Goal: Use online tool/utility: Use online tool/utility

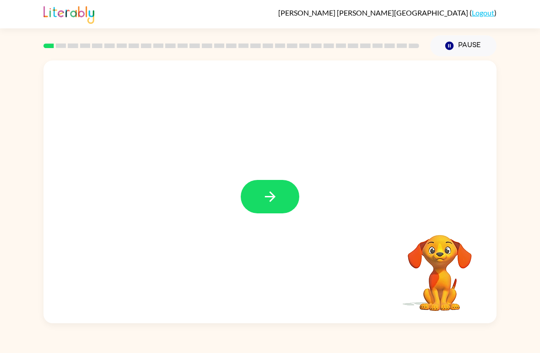
click at [255, 201] on button "button" at bounding box center [270, 196] width 59 height 33
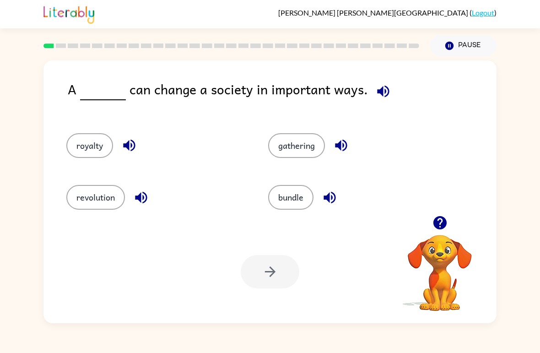
click at [90, 197] on button "revolution" at bounding box center [95, 197] width 59 height 25
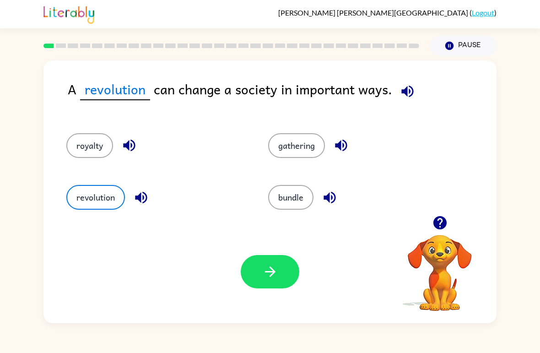
click at [310, 153] on button "gathering" at bounding box center [296, 145] width 57 height 25
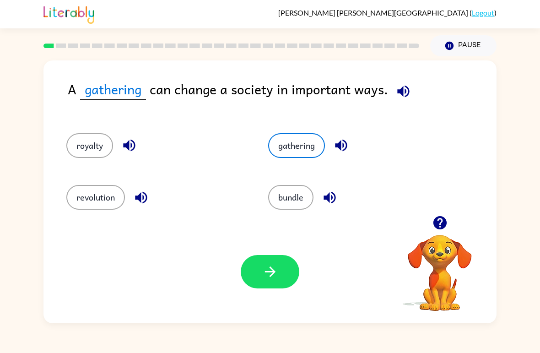
click at [286, 196] on button "bundle" at bounding box center [290, 197] width 45 height 25
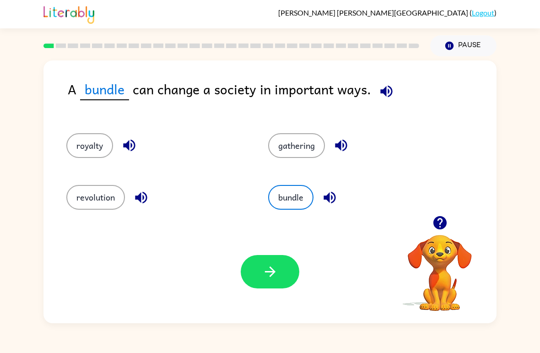
click at [75, 156] on button "royalty" at bounding box center [89, 145] width 47 height 25
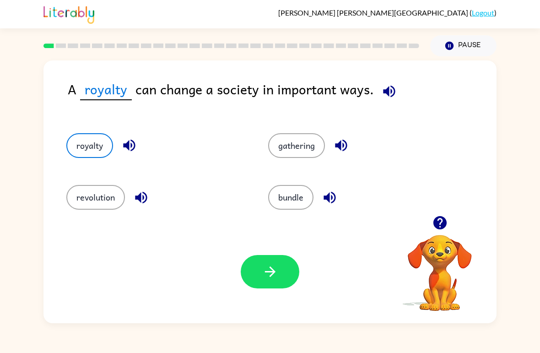
click at [91, 198] on button "revolution" at bounding box center [95, 197] width 59 height 25
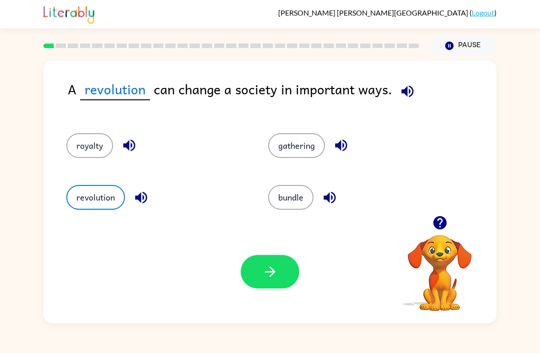
click at [262, 273] on icon "button" at bounding box center [270, 272] width 16 height 16
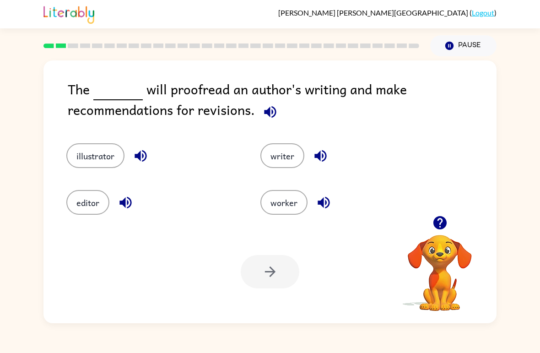
click at [84, 195] on button "editor" at bounding box center [87, 202] width 43 height 25
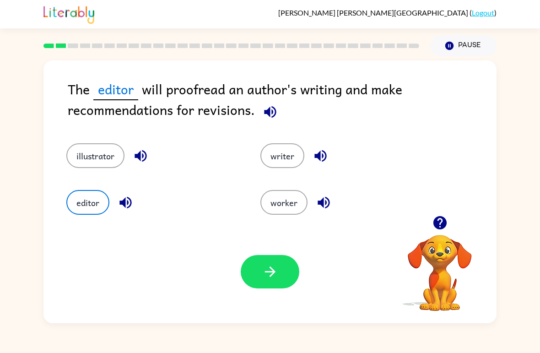
click at [92, 161] on button "illustrator" at bounding box center [95, 155] width 58 height 25
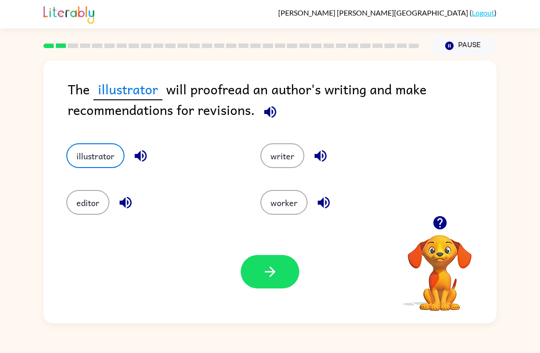
click at [93, 215] on button "editor" at bounding box center [87, 202] width 43 height 25
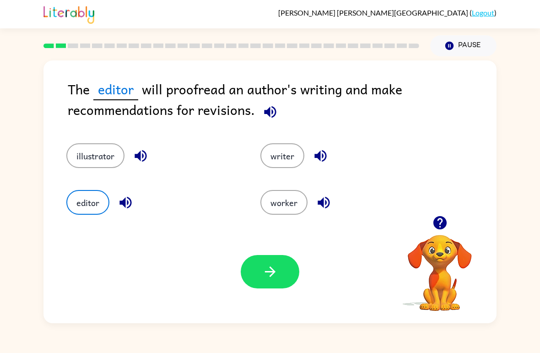
click at [276, 159] on button "writer" at bounding box center [282, 155] width 44 height 25
click at [286, 270] on button "button" at bounding box center [270, 271] width 59 height 33
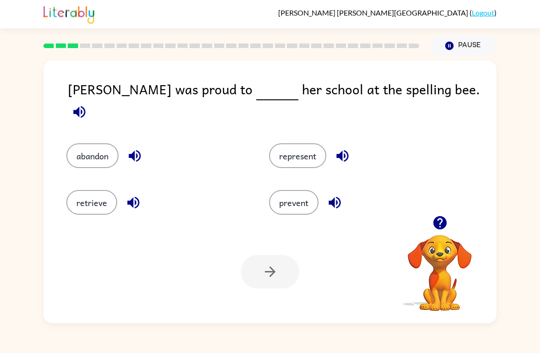
click at [294, 198] on button "prevent" at bounding box center [293, 202] width 49 height 25
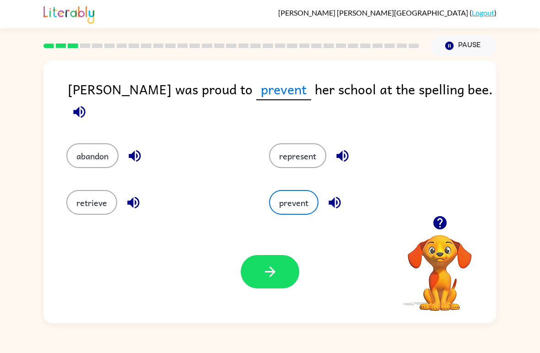
click at [295, 150] on button "represent" at bounding box center [297, 155] width 57 height 25
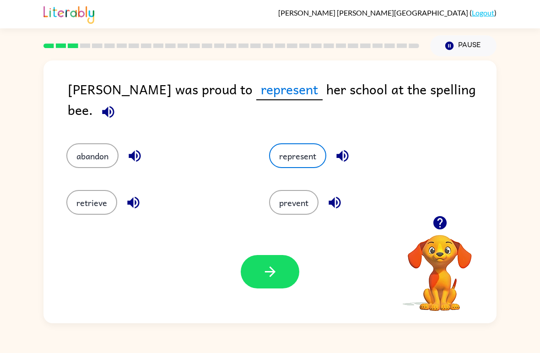
click at [261, 280] on button "button" at bounding box center [270, 271] width 59 height 33
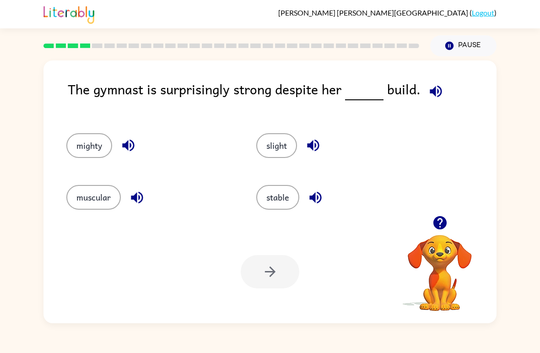
click at [70, 152] on button "mighty" at bounding box center [89, 145] width 46 height 25
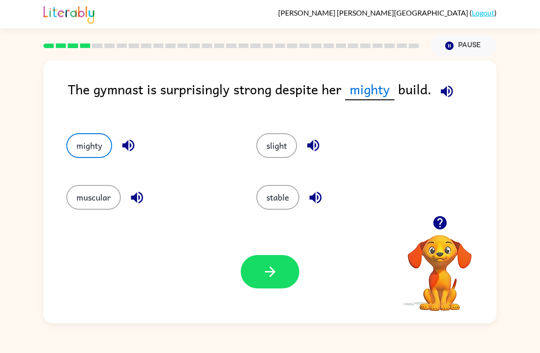
click at [92, 201] on button "muscular" at bounding box center [93, 197] width 54 height 25
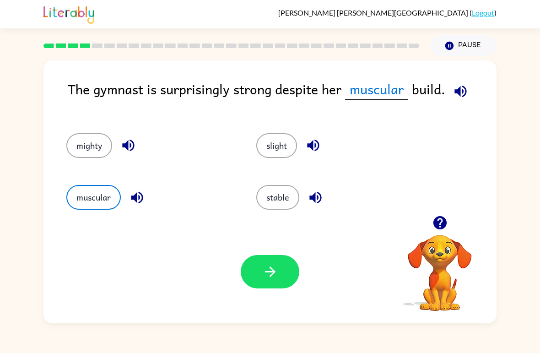
click at [283, 202] on button "stable" at bounding box center [277, 197] width 43 height 25
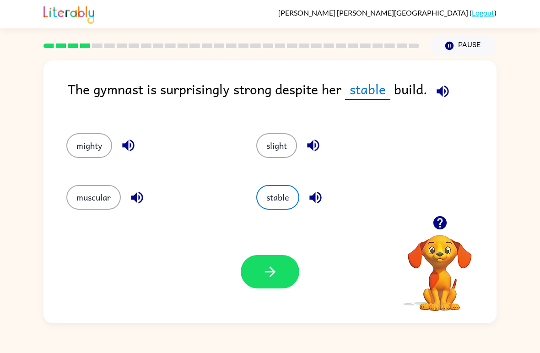
click at [97, 206] on button "muscular" at bounding box center [93, 197] width 54 height 25
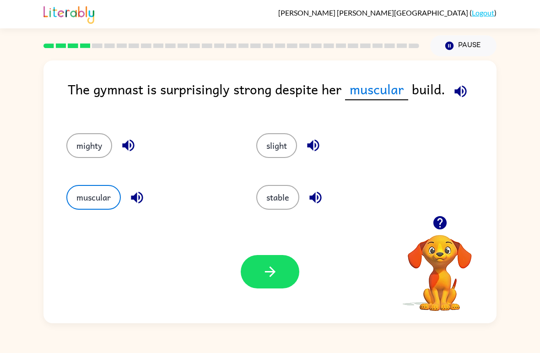
click at [276, 276] on icon "button" at bounding box center [270, 272] width 16 height 16
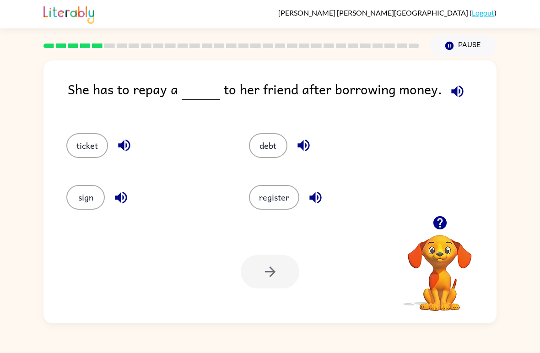
click at [90, 150] on button "ticket" at bounding box center [87, 145] width 42 height 25
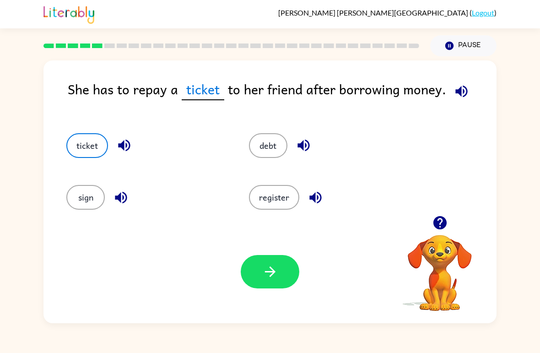
click at [3, 281] on div "She has to repay a ticket to her friend after borrowing money. ticket debt sign…" at bounding box center [270, 189] width 540 height 267
click at [275, 203] on button "register" at bounding box center [274, 197] width 50 height 25
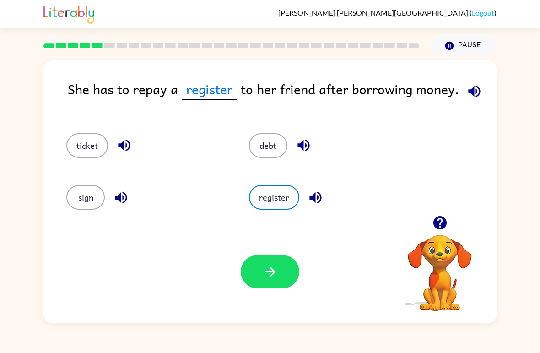
click at [267, 154] on button "debt" at bounding box center [268, 145] width 38 height 25
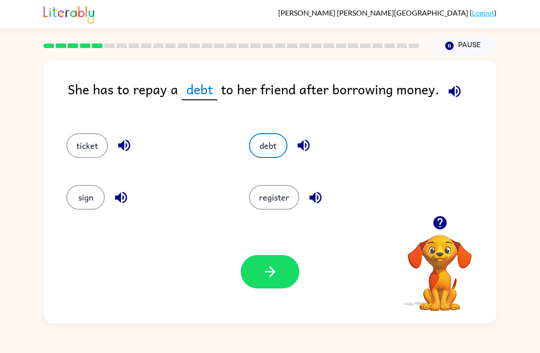
click at [86, 200] on button "sign" at bounding box center [85, 197] width 38 height 25
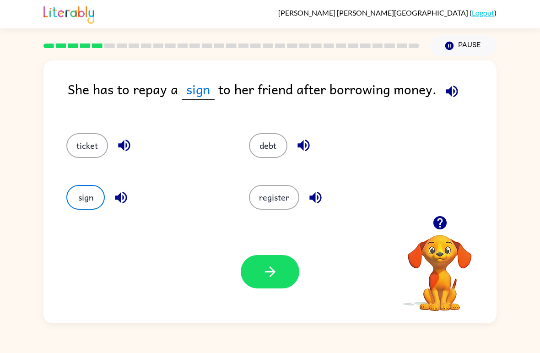
click at [269, 208] on button "register" at bounding box center [274, 197] width 50 height 25
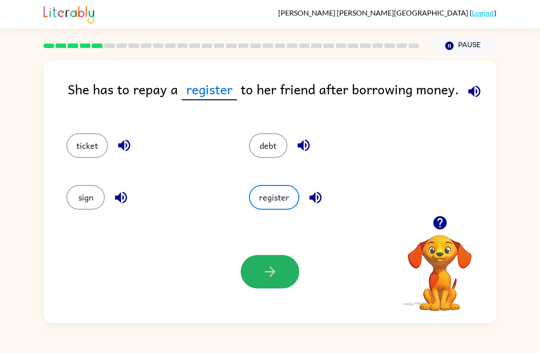
click at [278, 266] on icon "button" at bounding box center [270, 272] width 16 height 16
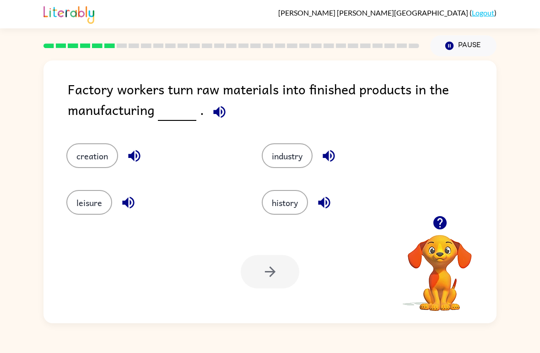
click at [447, 231] on icon "button" at bounding box center [440, 223] width 16 height 16
click at [447, 218] on icon "button" at bounding box center [440, 223] width 16 height 16
click at [219, 118] on icon "button" at bounding box center [219, 112] width 16 height 16
click at [103, 153] on button "creation" at bounding box center [92, 155] width 52 height 25
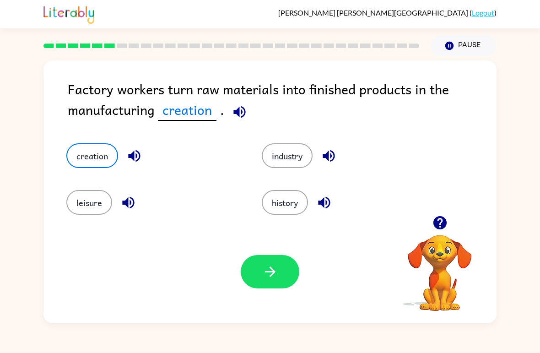
click at [237, 109] on icon "button" at bounding box center [240, 112] width 16 height 16
click at [87, 209] on button "leisure" at bounding box center [89, 202] width 46 height 25
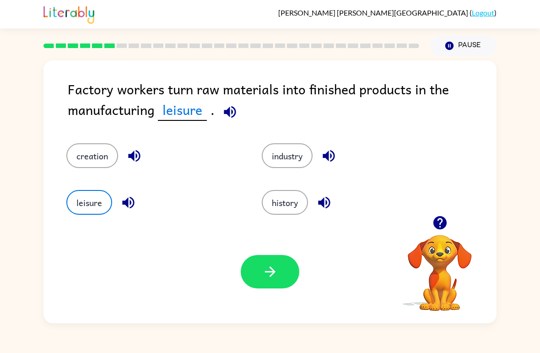
click at [79, 157] on button "creation" at bounding box center [92, 155] width 52 height 25
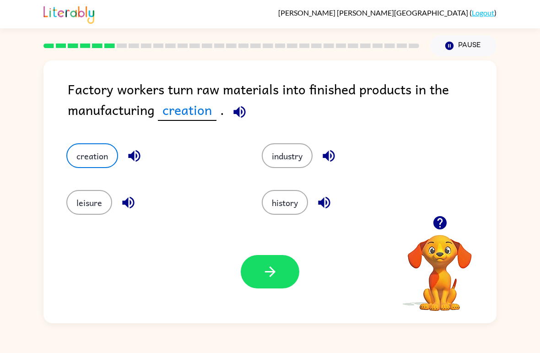
click at [275, 282] on button "button" at bounding box center [270, 271] width 59 height 33
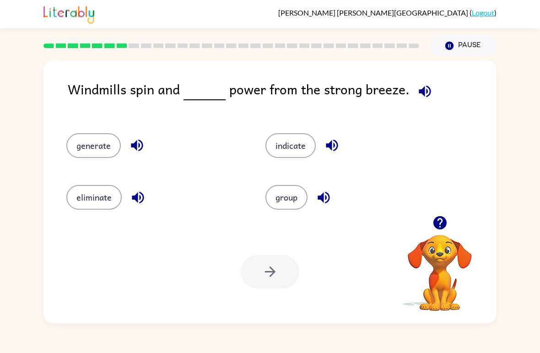
click at [76, 151] on button "generate" at bounding box center [93, 145] width 54 height 25
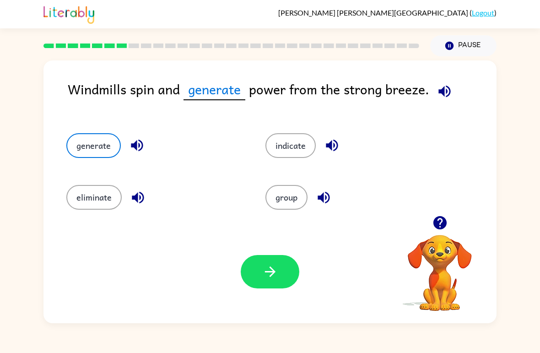
click at [80, 206] on button "eliminate" at bounding box center [93, 197] width 55 height 25
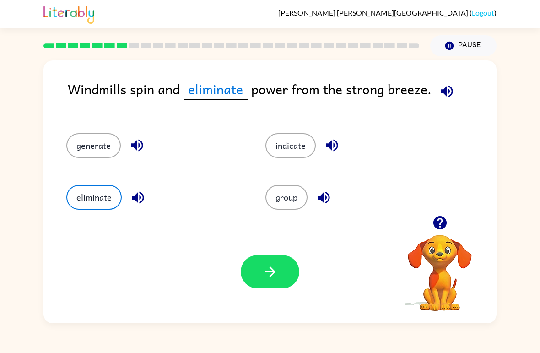
click at [286, 146] on button "indicate" at bounding box center [290, 145] width 50 height 25
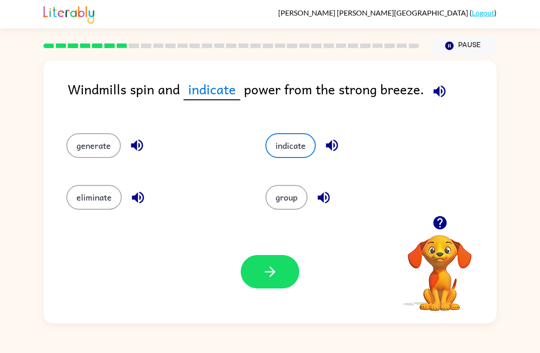
click at [72, 141] on button "generate" at bounding box center [93, 145] width 54 height 25
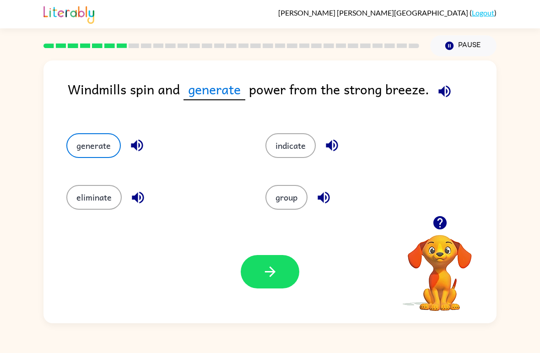
click at [265, 271] on icon "button" at bounding box center [270, 272] width 16 height 16
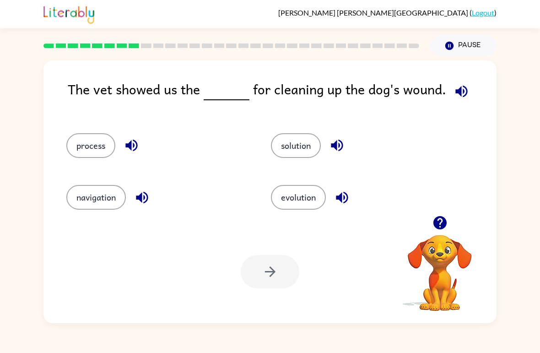
click at [76, 148] on button "process" at bounding box center [90, 145] width 49 height 25
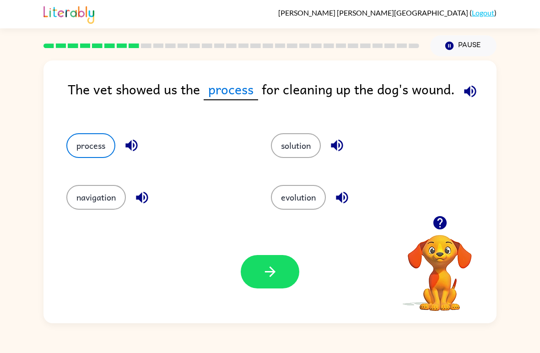
click at [299, 198] on button "evolution" at bounding box center [298, 197] width 55 height 25
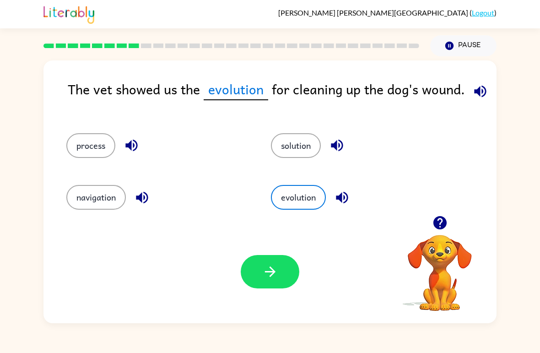
click at [295, 144] on button "solution" at bounding box center [296, 145] width 50 height 25
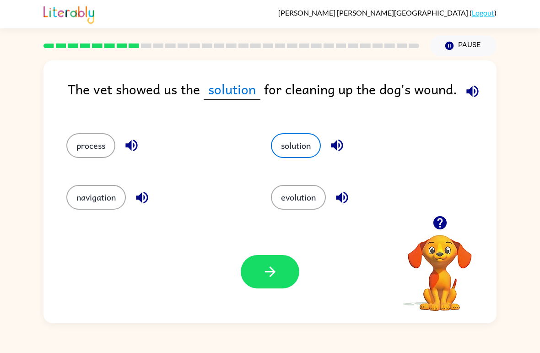
click at [79, 151] on button "process" at bounding box center [90, 145] width 49 height 25
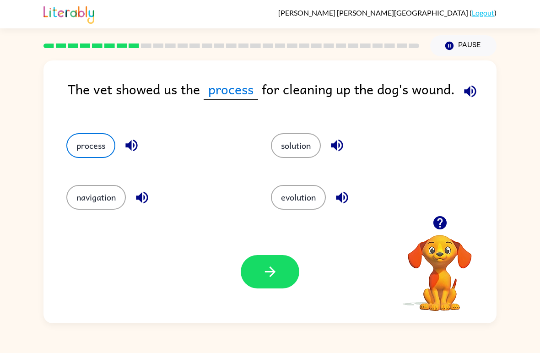
click at [289, 155] on button "solution" at bounding box center [296, 145] width 50 height 25
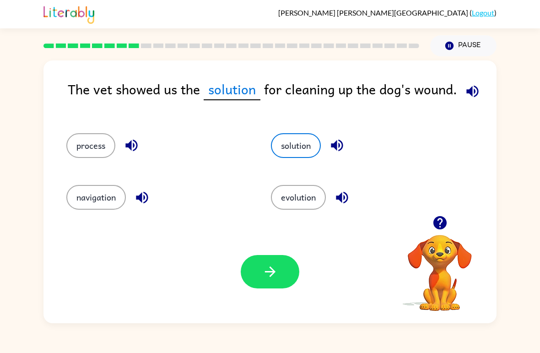
click at [269, 266] on icon "button" at bounding box center [270, 272] width 16 height 16
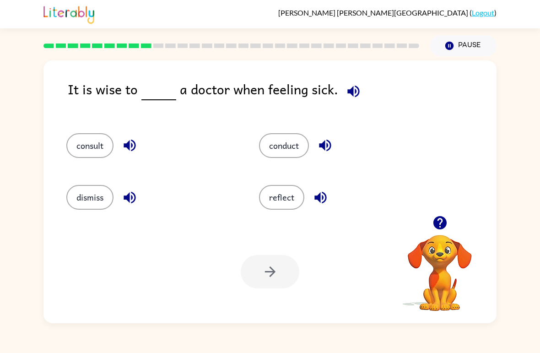
click at [78, 197] on button "dismiss" at bounding box center [89, 197] width 47 height 25
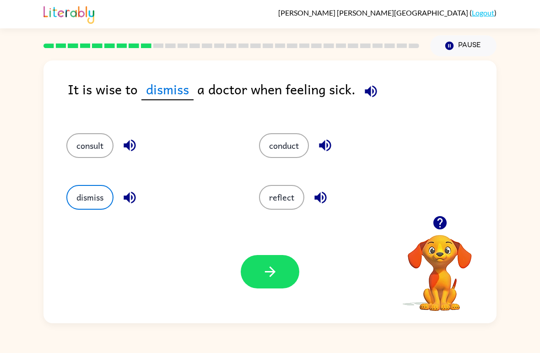
click at [364, 88] on icon "button" at bounding box center [371, 91] width 16 height 16
click at [76, 151] on button "consult" at bounding box center [89, 145] width 47 height 25
click at [289, 200] on button "reflect" at bounding box center [281, 197] width 45 height 25
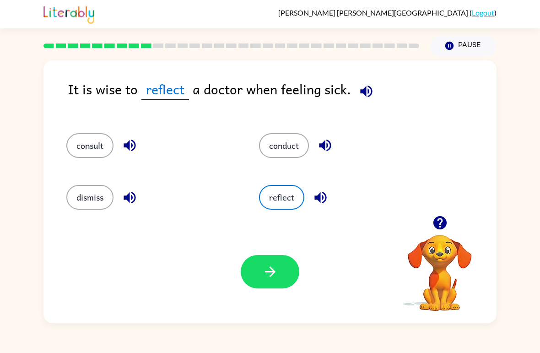
click at [291, 151] on button "conduct" at bounding box center [284, 145] width 50 height 25
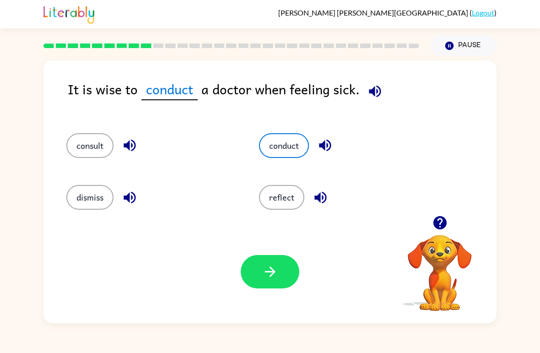
click at [72, 196] on button "dismiss" at bounding box center [89, 197] width 47 height 25
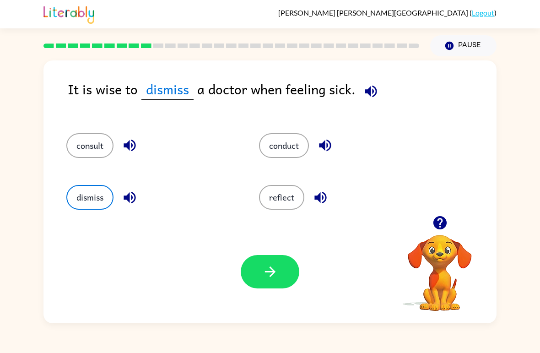
click at [73, 152] on button "consult" at bounding box center [89, 145] width 47 height 25
click at [126, 153] on icon "button" at bounding box center [130, 145] width 16 height 16
click at [131, 197] on icon "button" at bounding box center [130, 197] width 16 height 16
click at [123, 201] on icon "button" at bounding box center [130, 197] width 16 height 16
click at [323, 140] on icon "button" at bounding box center [325, 145] width 16 height 16
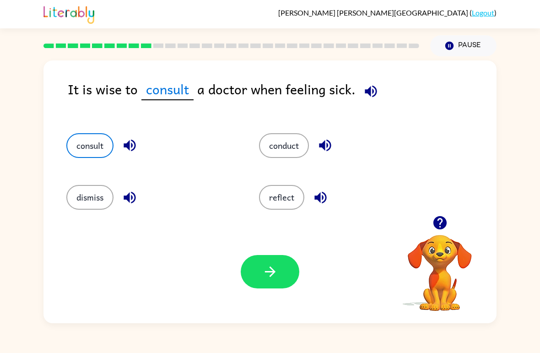
click at [320, 207] on button "button" at bounding box center [320, 197] width 23 height 23
click at [291, 197] on button "reflect" at bounding box center [281, 197] width 45 height 25
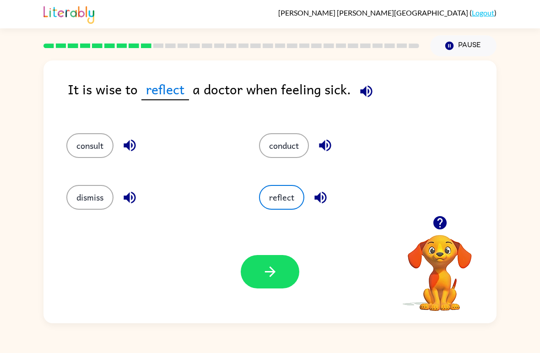
click at [268, 280] on button "button" at bounding box center [270, 271] width 59 height 33
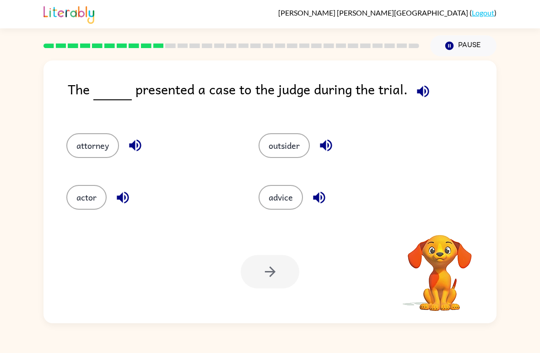
click at [410, 78] on div "The presented a case to the judge during the trial. attorney outsider actor adv…" at bounding box center [269, 191] width 453 height 263
click at [419, 89] on icon "button" at bounding box center [423, 91] width 12 height 12
click at [81, 202] on button "actor" at bounding box center [86, 197] width 40 height 25
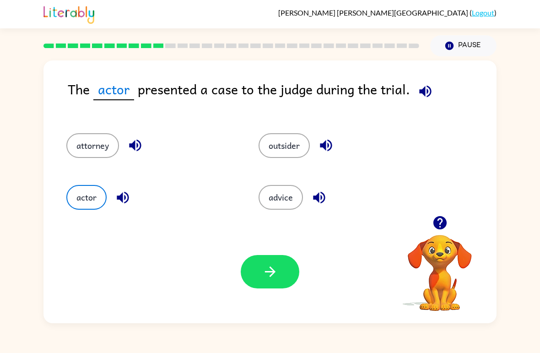
click at [273, 260] on button "button" at bounding box center [270, 271] width 59 height 33
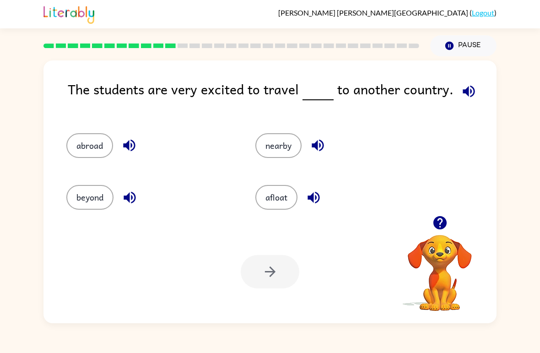
click at [472, 90] on icon "button" at bounding box center [469, 91] width 16 height 16
click at [70, 153] on button "abroad" at bounding box center [89, 145] width 47 height 25
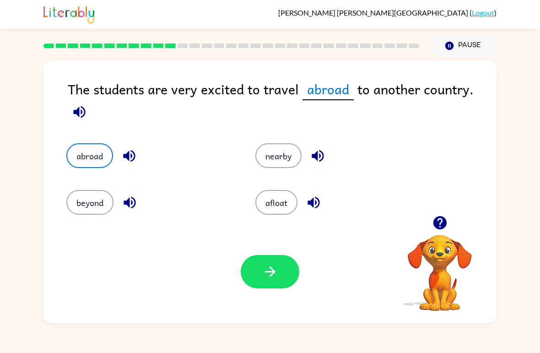
click at [281, 161] on button "nearby" at bounding box center [278, 155] width 46 height 25
click at [282, 212] on button "afloat" at bounding box center [276, 202] width 42 height 25
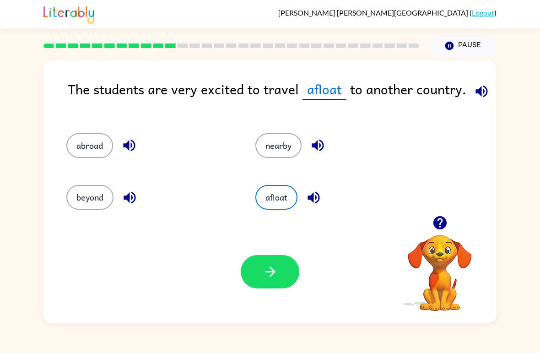
click at [71, 195] on button "beyond" at bounding box center [89, 197] width 47 height 25
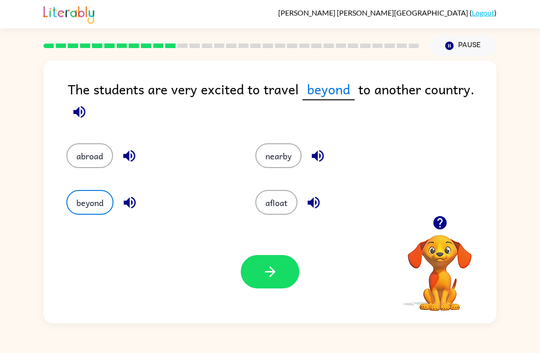
click at [273, 284] on button "button" at bounding box center [270, 271] width 59 height 33
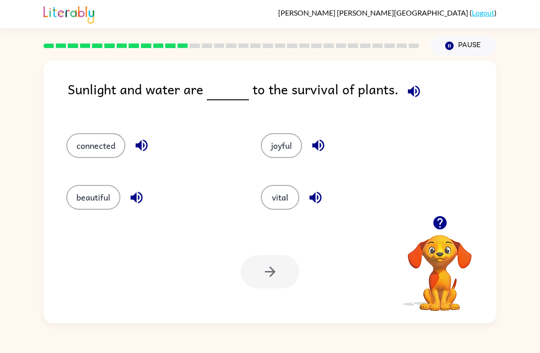
click at [72, 196] on button "beautiful" at bounding box center [93, 197] width 54 height 25
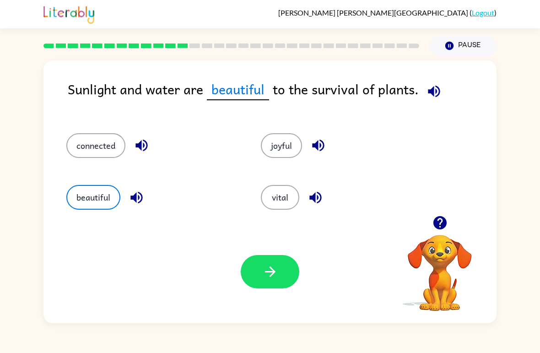
click at [80, 153] on button "connected" at bounding box center [95, 145] width 59 height 25
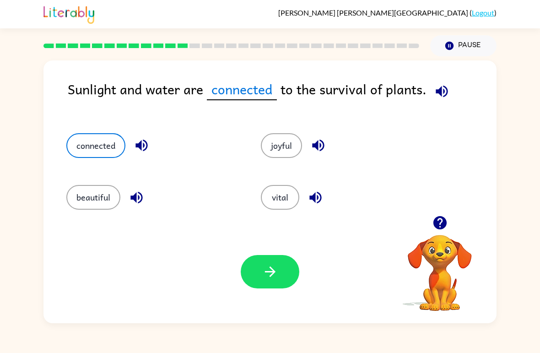
click at [270, 263] on button "button" at bounding box center [270, 271] width 59 height 33
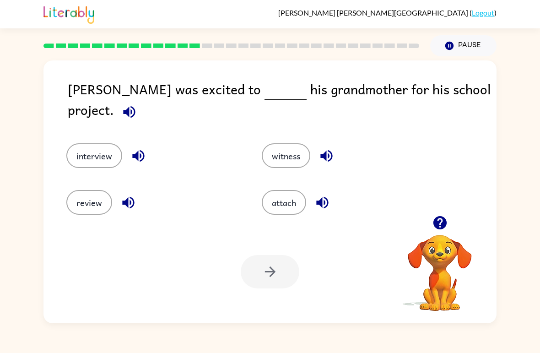
click at [77, 199] on button "review" at bounding box center [89, 202] width 46 height 25
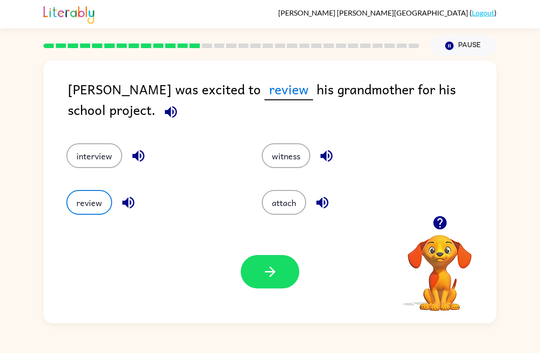
click at [69, 155] on button "interview" at bounding box center [94, 155] width 56 height 25
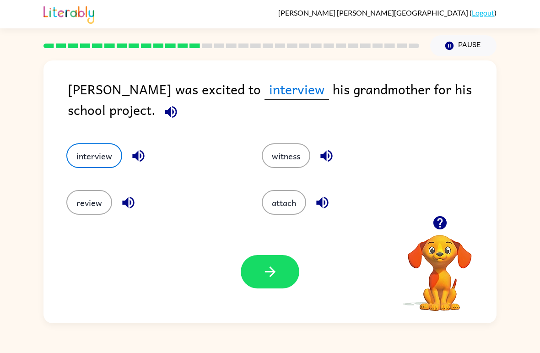
click at [283, 208] on button "attach" at bounding box center [284, 202] width 44 height 25
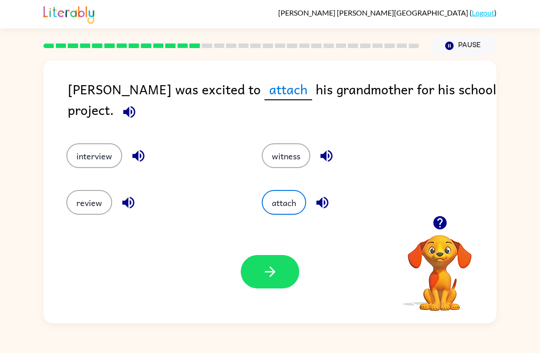
click at [85, 160] on button "interview" at bounding box center [94, 155] width 56 height 25
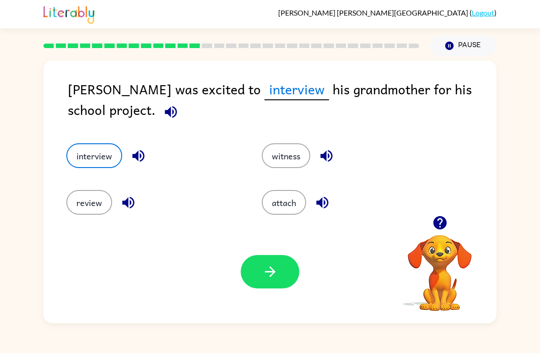
click at [276, 279] on icon "button" at bounding box center [270, 272] width 16 height 16
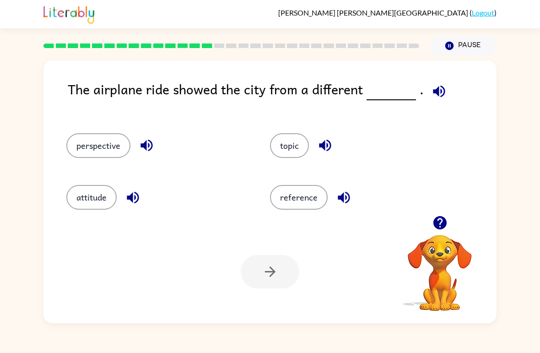
click at [65, 155] on div "perspective" at bounding box center [151, 142] width 204 height 52
click at [435, 94] on icon "button" at bounding box center [439, 91] width 16 height 16
click at [141, 152] on icon "button" at bounding box center [147, 145] width 16 height 16
click at [427, 92] on button "button" at bounding box center [438, 91] width 23 height 23
click at [441, 83] on button "button" at bounding box center [438, 91] width 23 height 23
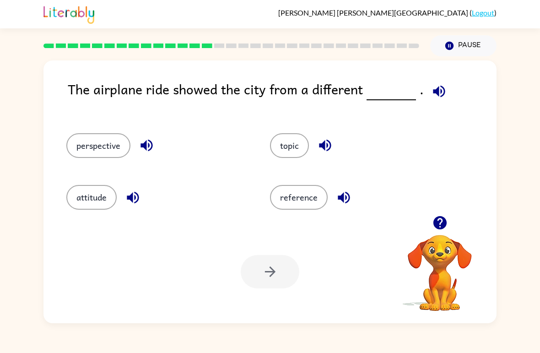
click at [134, 201] on icon "button" at bounding box center [133, 197] width 12 height 12
click at [304, 192] on button "reference" at bounding box center [299, 197] width 58 height 25
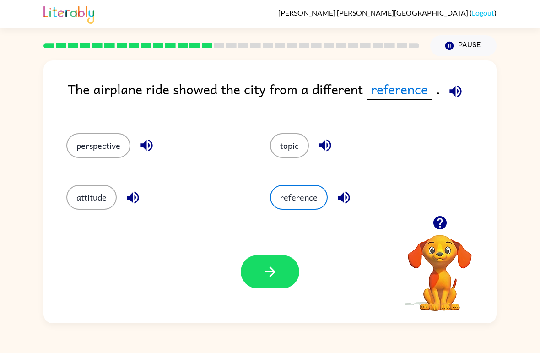
click at [342, 199] on icon "button" at bounding box center [344, 197] width 12 height 12
click at [323, 152] on icon "button" at bounding box center [325, 145] width 16 height 16
click at [290, 157] on button "topic" at bounding box center [289, 145] width 39 height 25
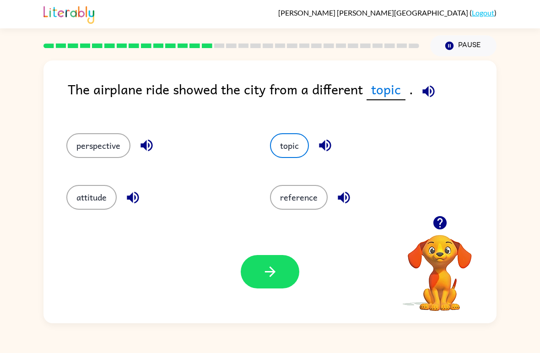
click at [83, 154] on button "perspective" at bounding box center [98, 145] width 64 height 25
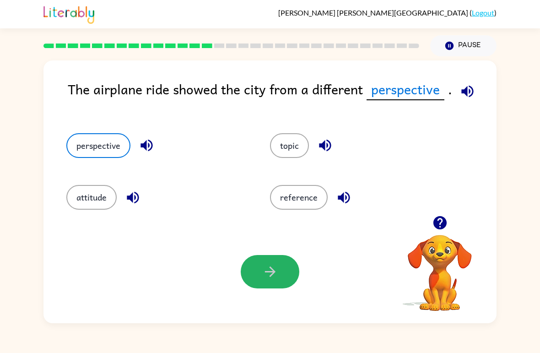
click at [276, 274] on icon "button" at bounding box center [270, 272] width 16 height 16
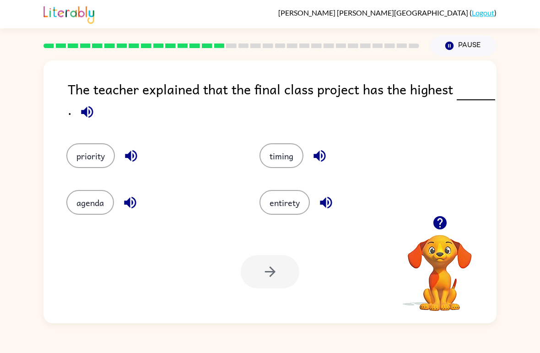
click at [65, 109] on div "The teacher explained that the final class project has the highest . priority t…" at bounding box center [269, 191] width 453 height 263
click at [91, 130] on div "priority" at bounding box center [145, 149] width 193 height 47
click at [76, 116] on button "button" at bounding box center [87, 111] width 23 height 23
click at [83, 149] on button "priority" at bounding box center [90, 155] width 49 height 25
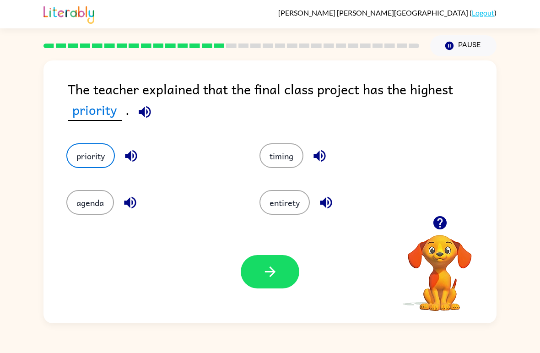
click at [297, 212] on button "entirety" at bounding box center [284, 202] width 50 height 25
click at [324, 203] on icon "button" at bounding box center [326, 203] width 12 height 12
click at [333, 197] on icon "button" at bounding box center [326, 203] width 16 height 16
click at [124, 158] on icon "button" at bounding box center [131, 156] width 16 height 16
click at [105, 151] on button "priority" at bounding box center [90, 155] width 49 height 25
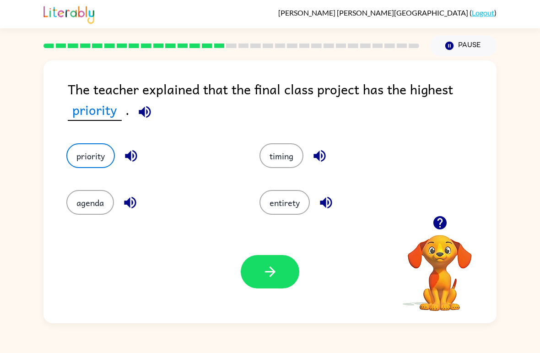
click at [268, 287] on button "button" at bounding box center [270, 271] width 59 height 33
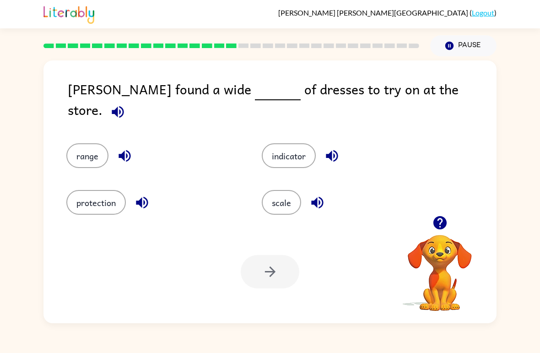
click at [299, 164] on div "indicator" at bounding box center [341, 149] width 195 height 47
click at [315, 146] on button "indicator" at bounding box center [289, 155] width 54 height 25
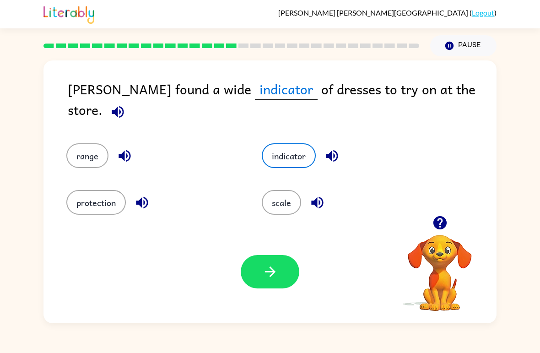
click at [84, 193] on button "protection" at bounding box center [95, 202] width 59 height 25
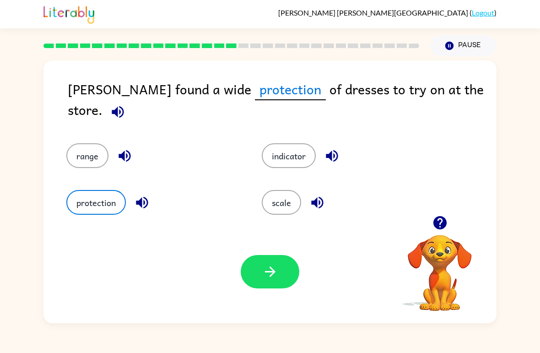
click at [280, 287] on button "button" at bounding box center [270, 271] width 59 height 33
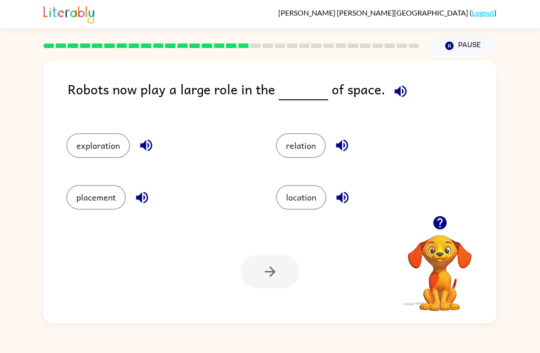
click at [301, 165] on div "relation" at bounding box center [364, 142] width 210 height 52
click at [251, 154] on div "exploration" at bounding box center [160, 145] width 189 height 25
click at [294, 151] on button "relation" at bounding box center [301, 145] width 50 height 25
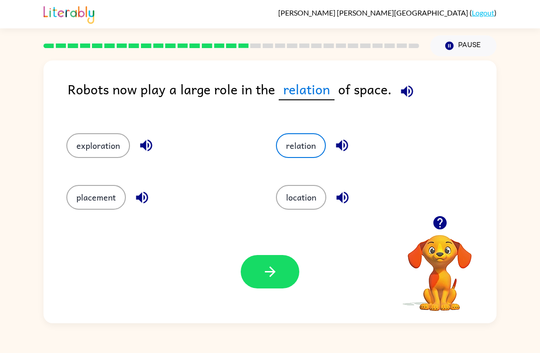
click at [109, 150] on button "exploration" at bounding box center [98, 145] width 64 height 25
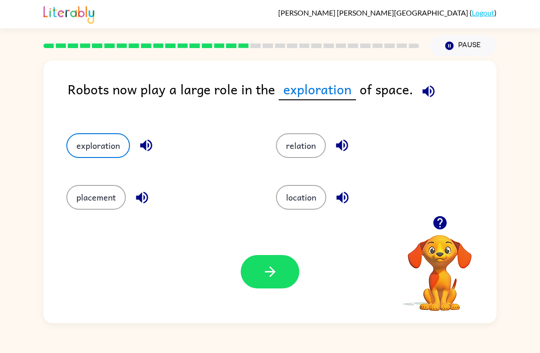
click at [106, 200] on button "placement" at bounding box center [95, 197] width 59 height 25
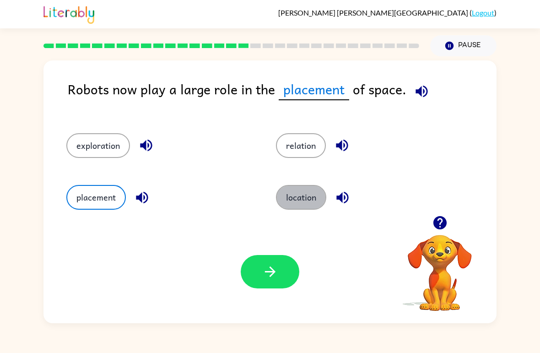
click at [294, 197] on button "location" at bounding box center [301, 197] width 50 height 25
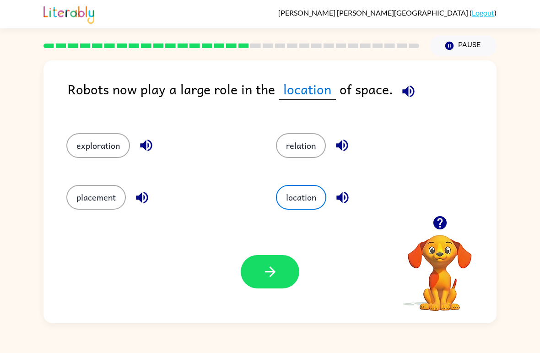
click at [304, 149] on button "relation" at bounding box center [301, 145] width 50 height 25
click at [231, 227] on div "Your browser must support playing .mp4 files to use Literably. Please try using…" at bounding box center [269, 271] width 453 height 103
click at [260, 283] on button "button" at bounding box center [270, 271] width 59 height 33
